Goal: Task Accomplishment & Management: Manage account settings

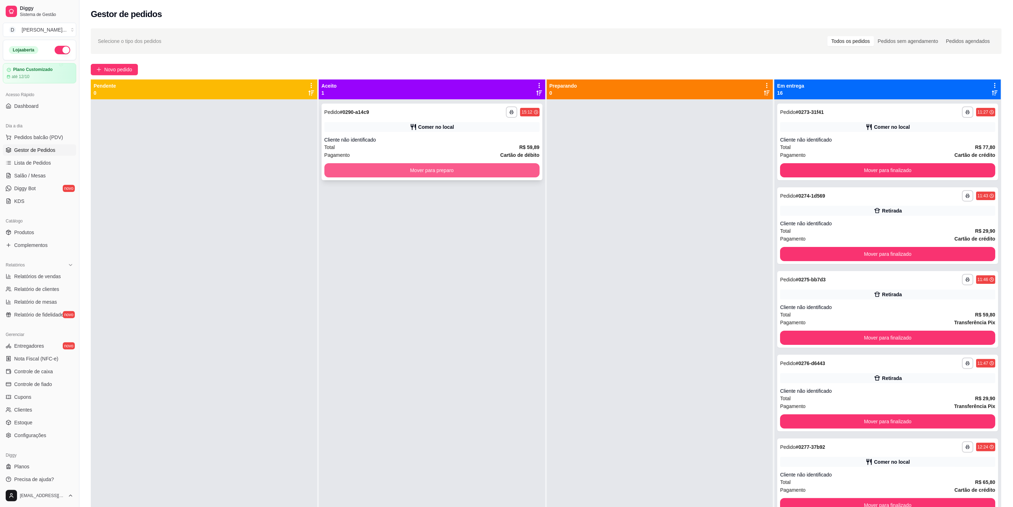
click at [514, 169] on button "Mover para preparo" at bounding box center [431, 170] width 215 height 14
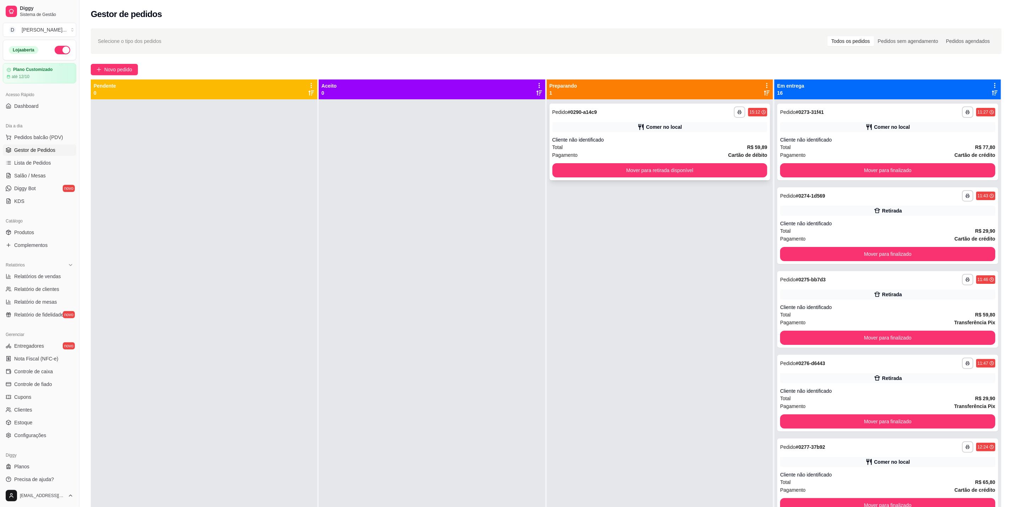
click at [742, 158] on div "**********" at bounding box center [659, 142] width 221 height 77
click at [726, 165] on button "Mover para retirada disponível" at bounding box center [659, 170] width 209 height 14
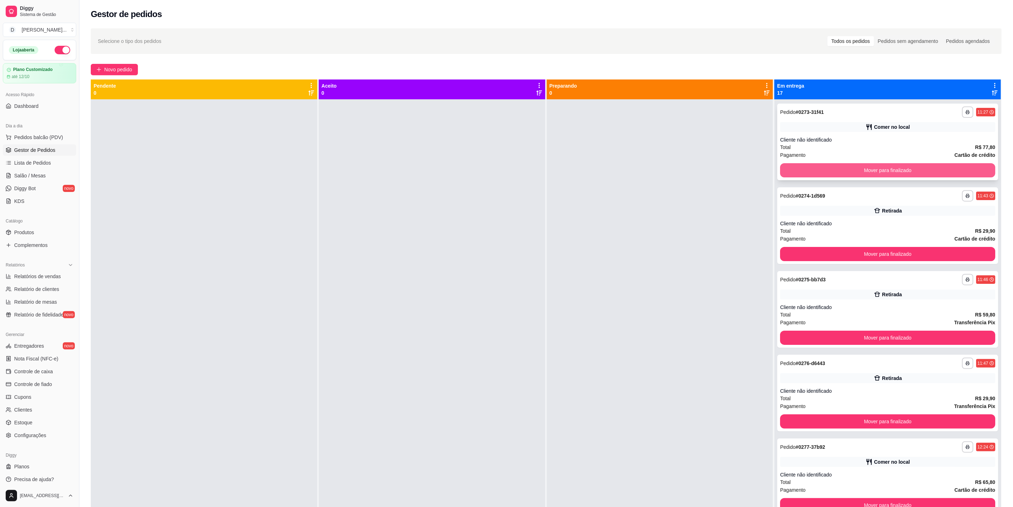
click at [847, 164] on button "Mover para finalizado" at bounding box center [887, 170] width 215 height 14
click at [847, 165] on button "Mover para finalizado" at bounding box center [887, 170] width 209 height 14
click at [841, 169] on button "Mover para finalizado" at bounding box center [887, 170] width 215 height 14
click at [841, 247] on button "Mover para finalizado" at bounding box center [887, 254] width 215 height 14
click at [841, 169] on button "Mover para finalizado" at bounding box center [887, 170] width 215 height 14
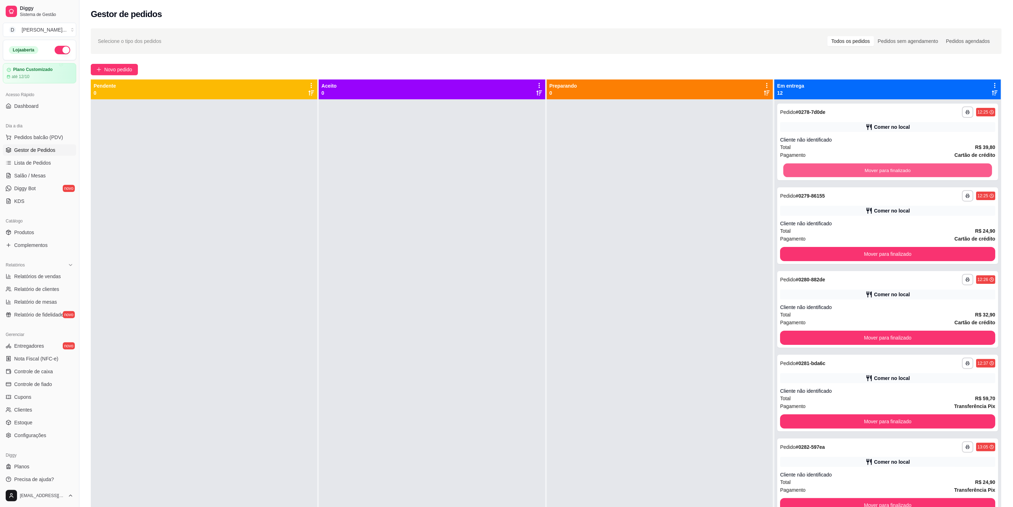
click at [841, 169] on button "Mover para finalizado" at bounding box center [887, 170] width 209 height 14
click at [839, 168] on button "Mover para finalizado" at bounding box center [887, 170] width 209 height 14
click at [839, 168] on button "Mover para finalizado" at bounding box center [887, 170] width 215 height 14
click at [839, 168] on button "Mover para finalizado" at bounding box center [887, 170] width 209 height 14
click at [839, 168] on button "Mover para finalizado" at bounding box center [887, 170] width 215 height 14
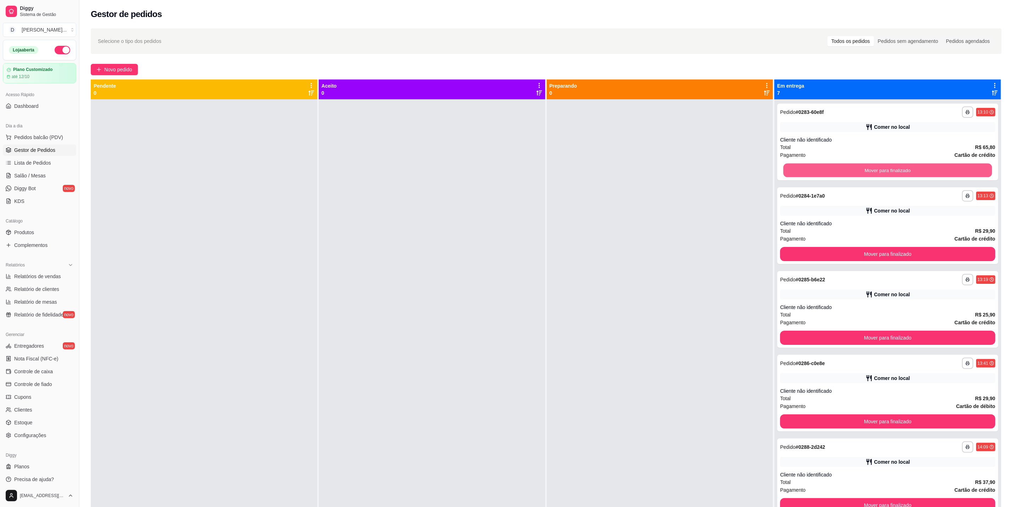
click at [839, 168] on button "Mover para finalizado" at bounding box center [887, 170] width 209 height 14
click at [839, 168] on button "Mover para finalizado" at bounding box center [887, 170] width 215 height 14
click at [839, 168] on button "Mover para finalizado" at bounding box center [887, 170] width 209 height 14
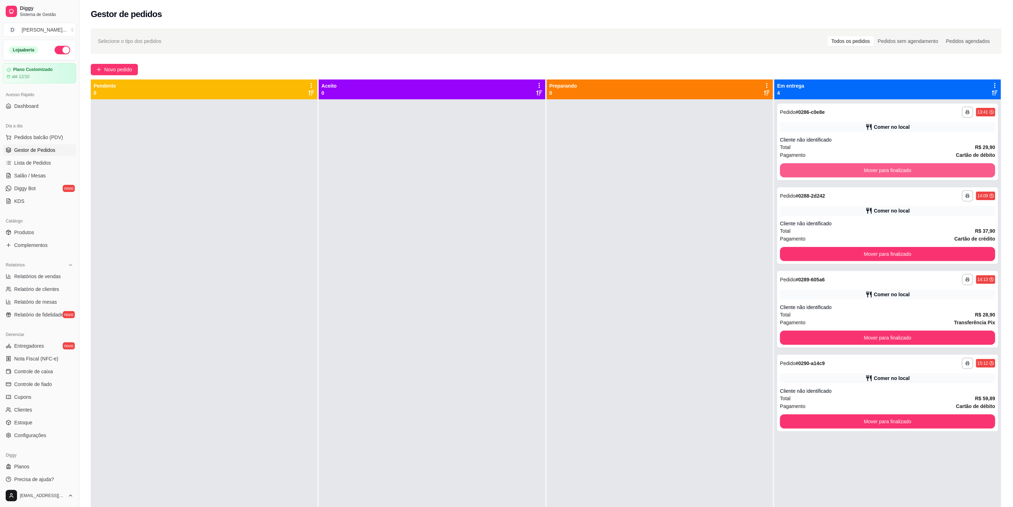
click at [839, 168] on button "Mover para finalizado" at bounding box center [887, 170] width 215 height 14
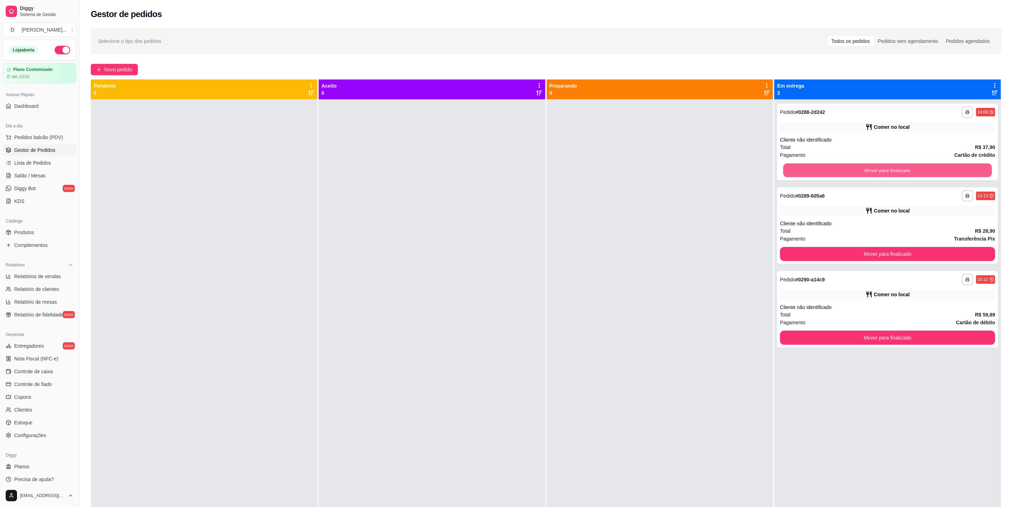
click at [839, 168] on button "Mover para finalizado" at bounding box center [887, 170] width 209 height 14
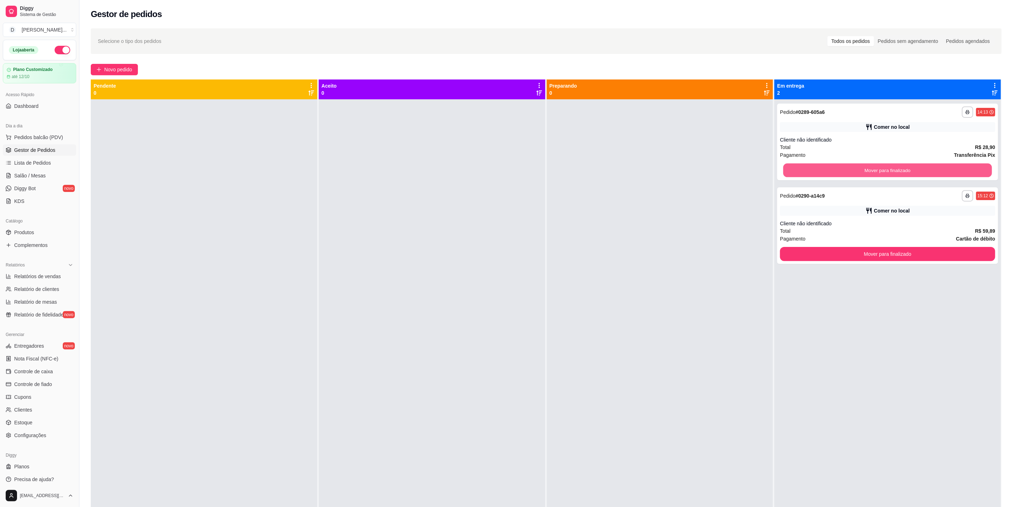
click at [839, 168] on button "Mover para finalizado" at bounding box center [887, 170] width 209 height 14
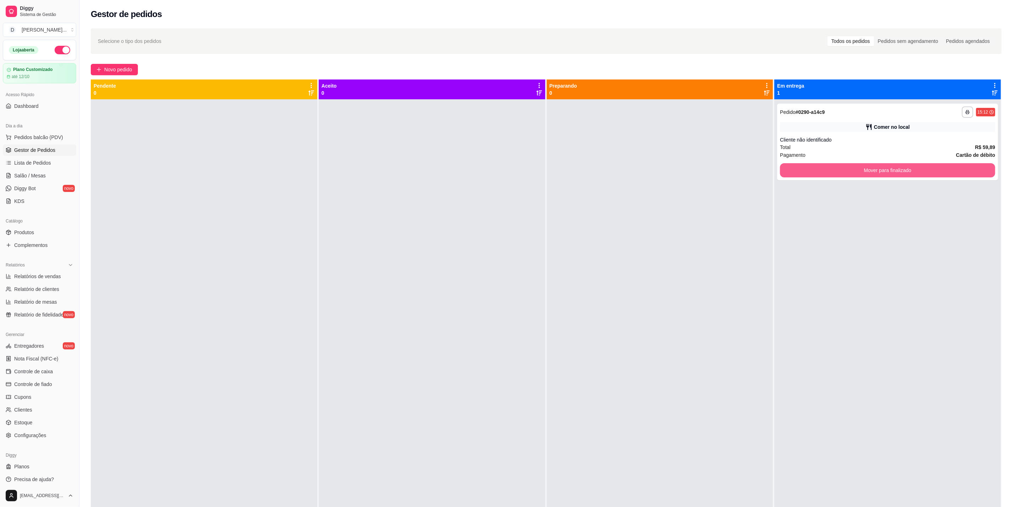
click at [839, 168] on button "Mover para finalizado" at bounding box center [887, 170] width 215 height 14
